Goal: Information Seeking & Learning: Learn about a topic

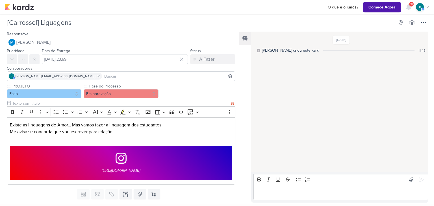
scroll to position [12, 0]
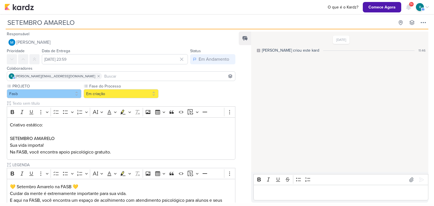
drag, startPoint x: 7, startPoint y: 23, endPoint x: 87, endPoint y: 21, distance: 79.6
click at [87, 21] on input "SETEMBRO AMARELO" at bounding box center [200, 23] width 389 height 10
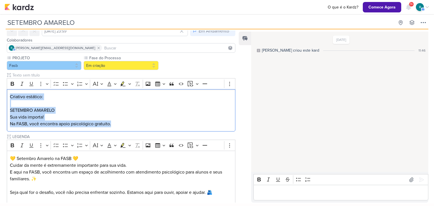
drag, startPoint x: 10, startPoint y: 95, endPoint x: 144, endPoint y: 133, distance: 139.2
click at [144, 133] on div "PROJETO Fasb Fase do Processo" at bounding box center [121, 148] width 228 height 186
copy div "Criativo estático: SETEMBRO AMARELO Sua vida importa! Na FASB, você encontra ap…"
